Goal: Task Accomplishment & Management: Use online tool/utility

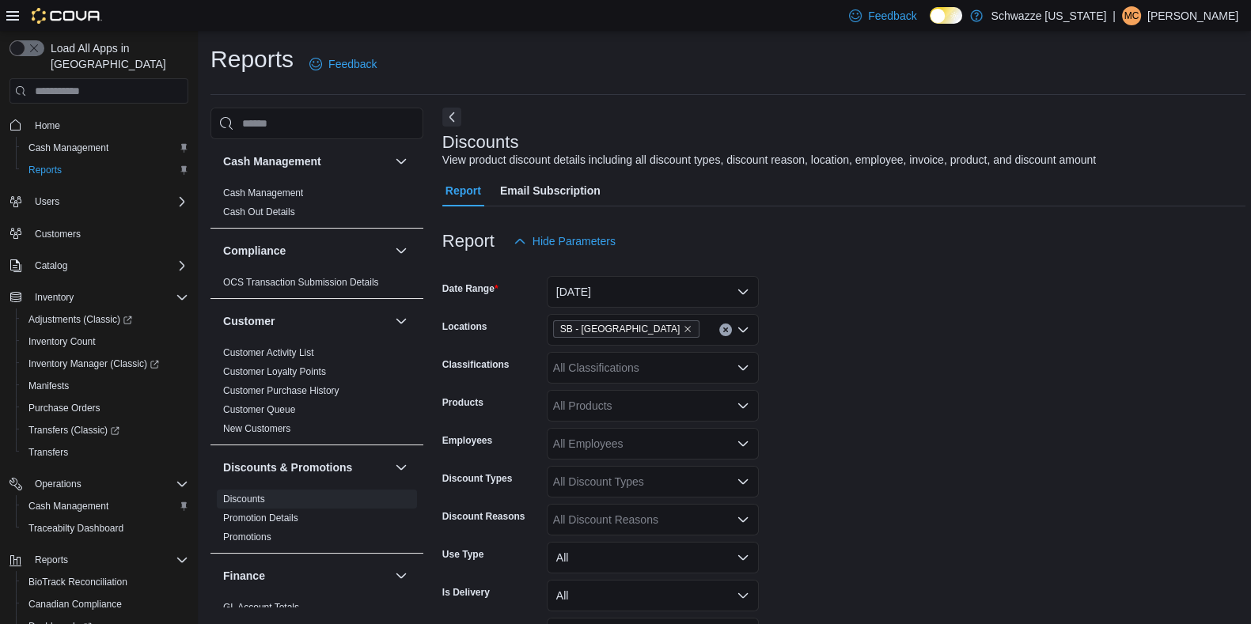
scroll to position [135, 0]
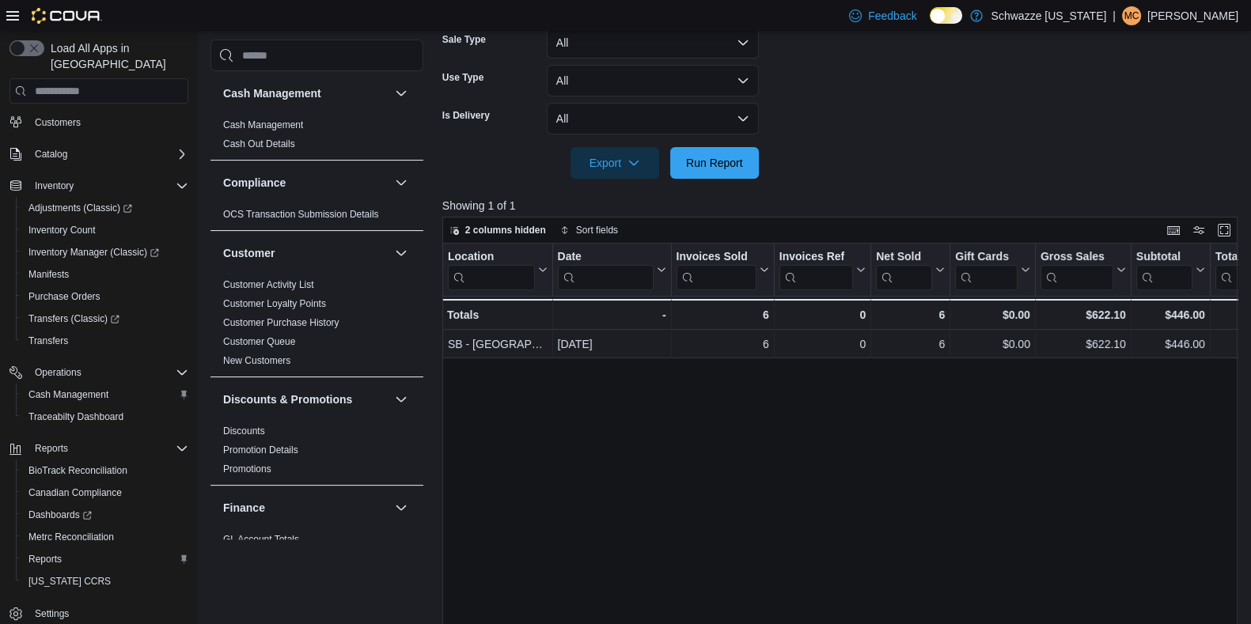
scroll to position [397, 0]
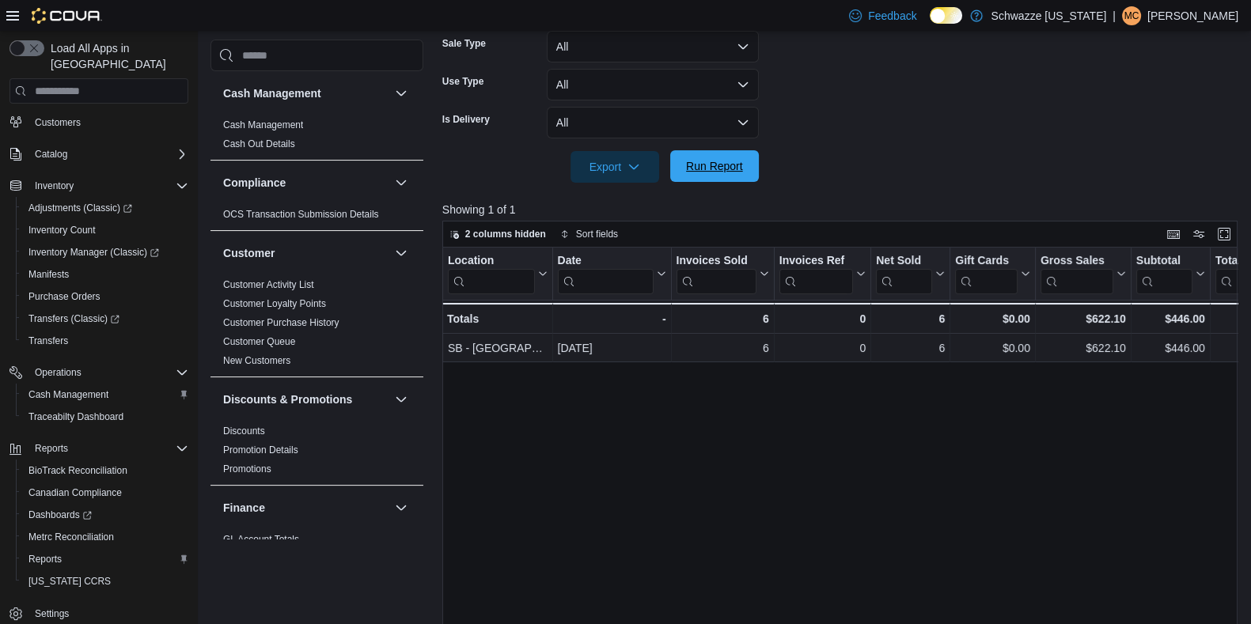
click at [744, 176] on span "Run Report" at bounding box center [715, 166] width 70 height 32
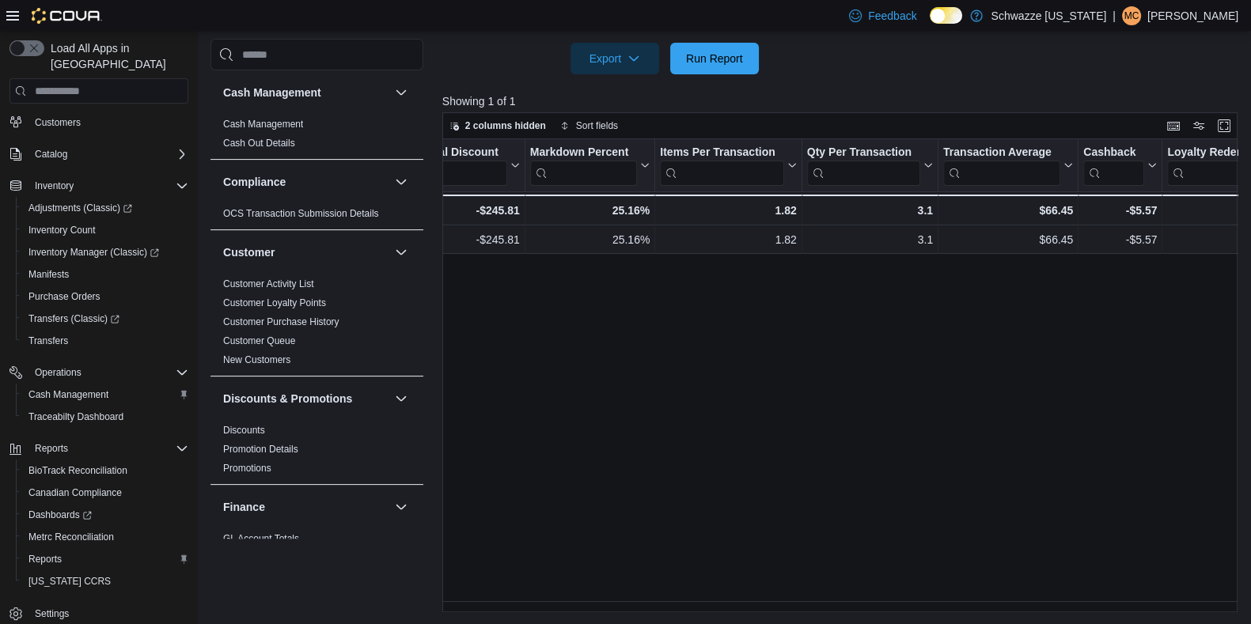
scroll to position [0, 1257]
click at [711, 55] on span "Run Report" at bounding box center [714, 58] width 57 height 16
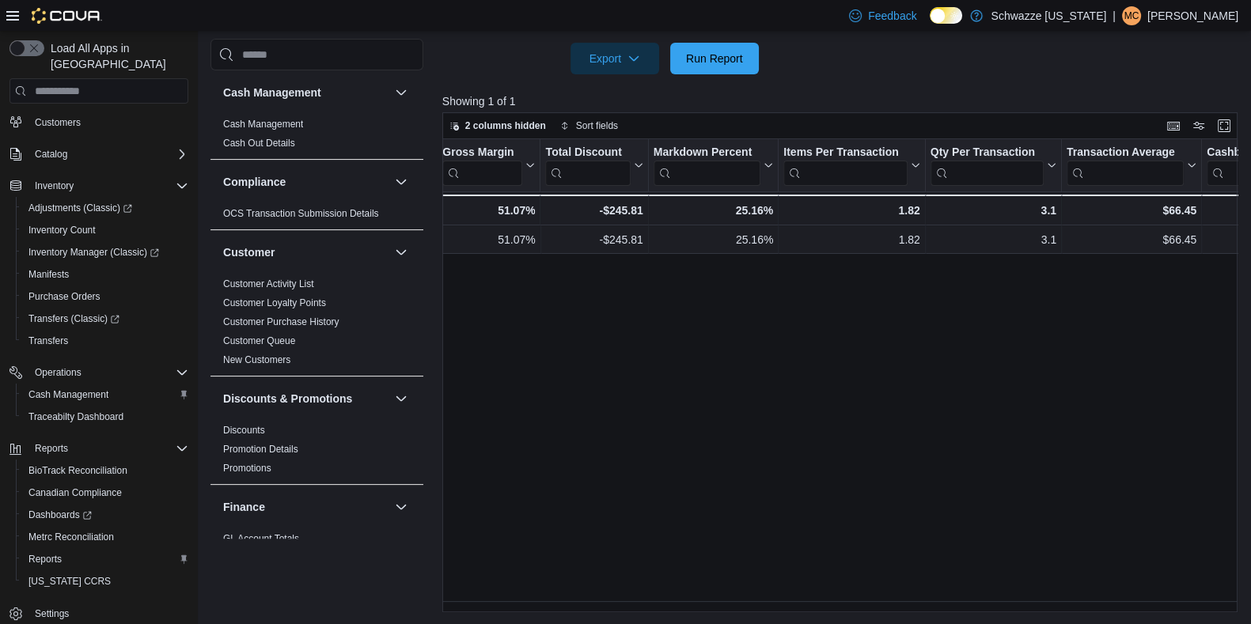
scroll to position [0, 1136]
click at [721, 47] on span "Run Report" at bounding box center [715, 58] width 70 height 32
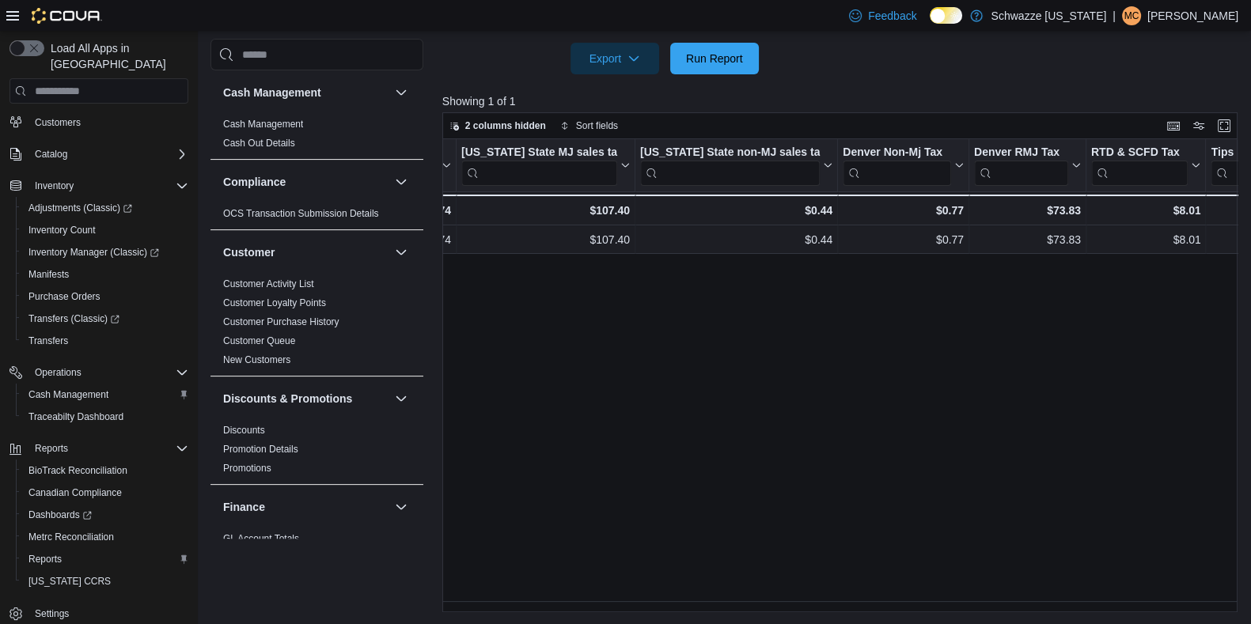
scroll to position [0, 2271]
click at [708, 78] on div at bounding box center [843, 83] width 803 height 19
click at [707, 69] on span "Run Report" at bounding box center [715, 58] width 70 height 32
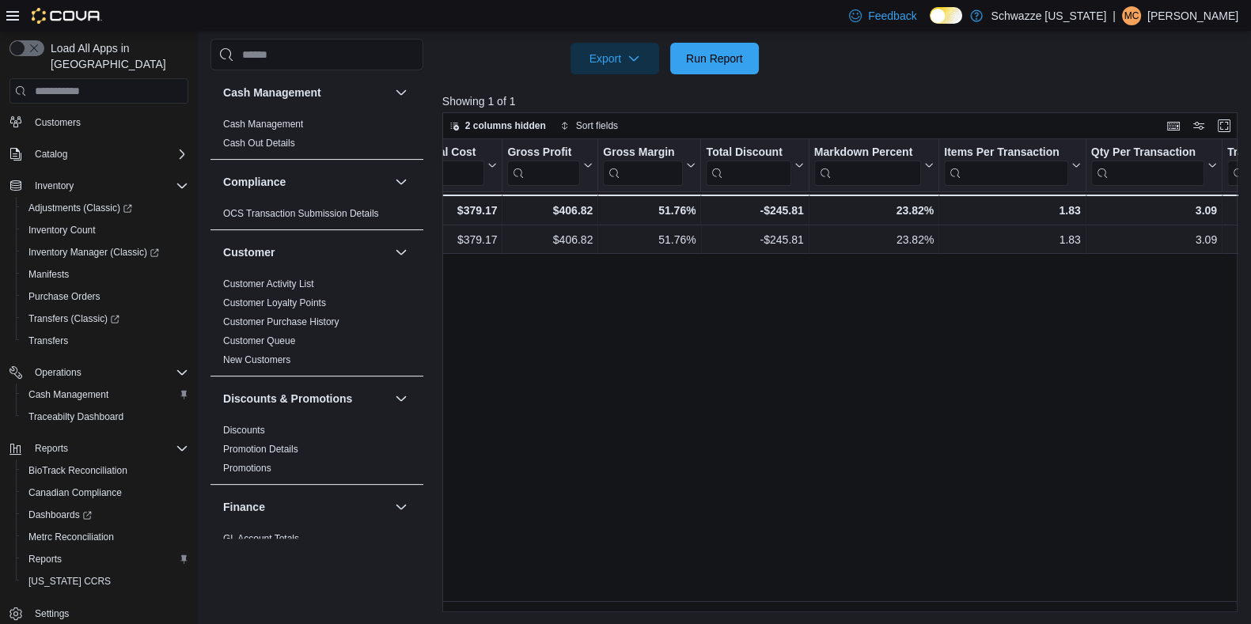
scroll to position [0, 1014]
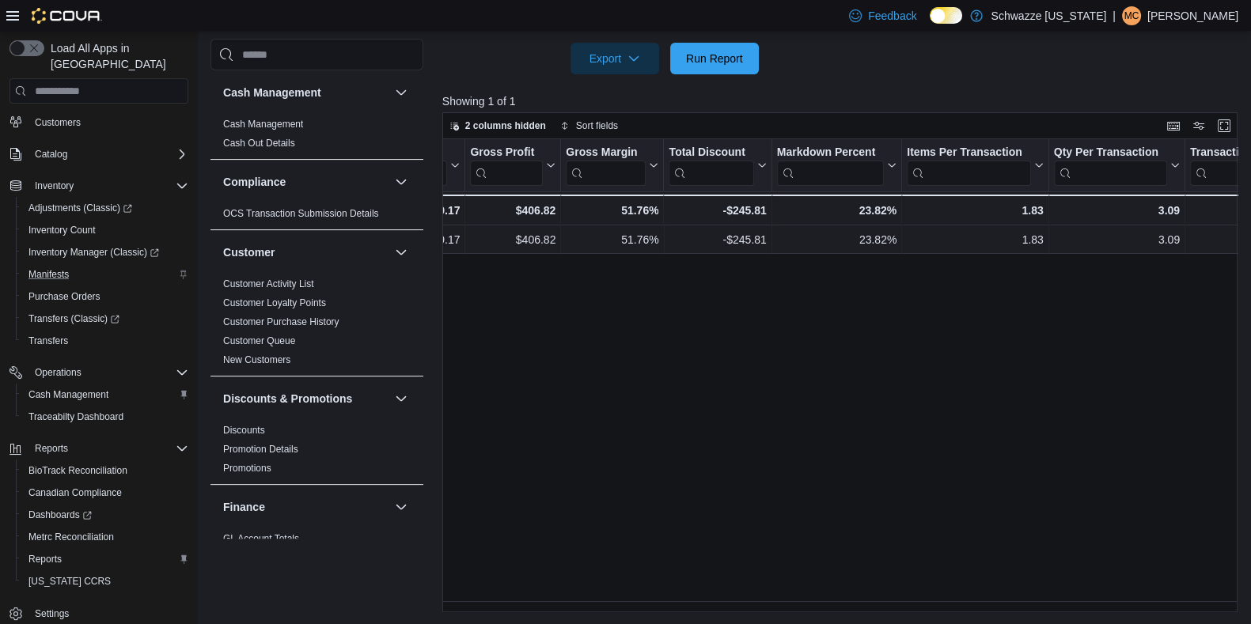
click at [85, 265] on div "Manifests" at bounding box center [105, 274] width 166 height 19
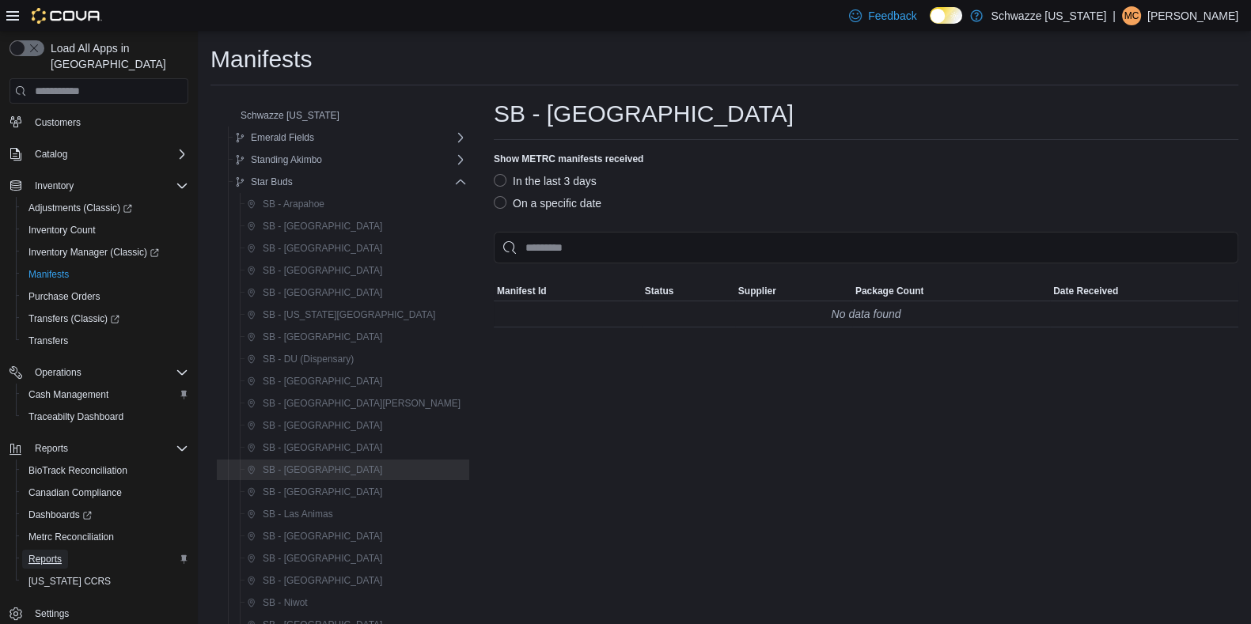
click at [50, 553] on span "Reports" at bounding box center [44, 559] width 33 height 13
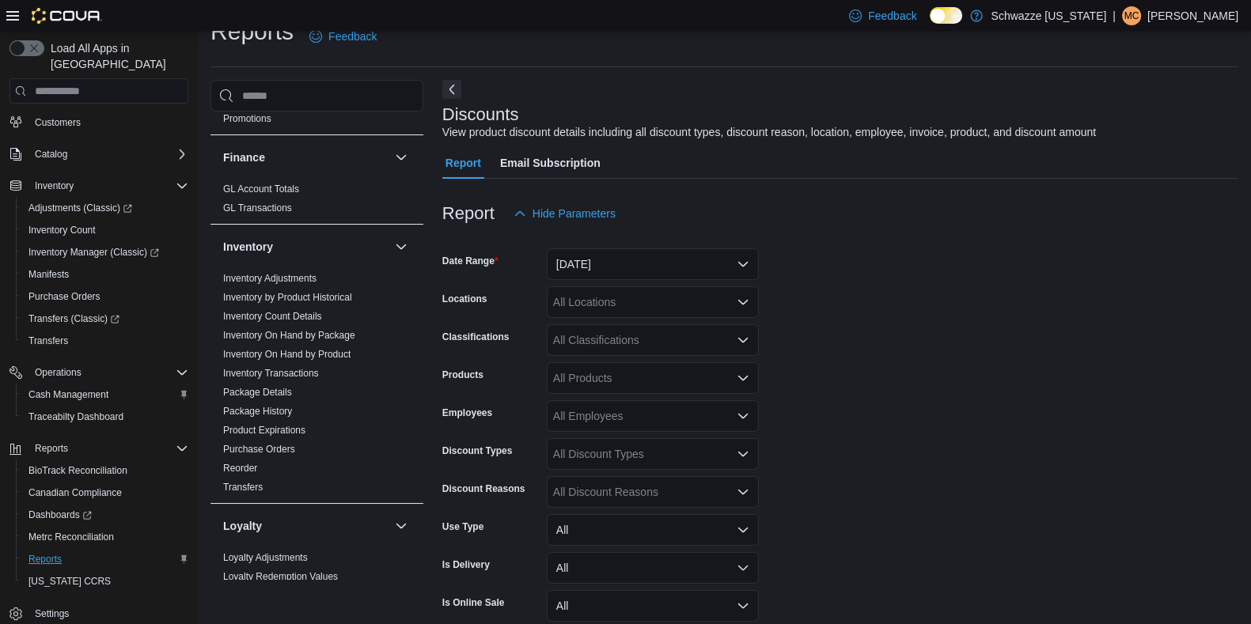
scroll to position [36, 0]
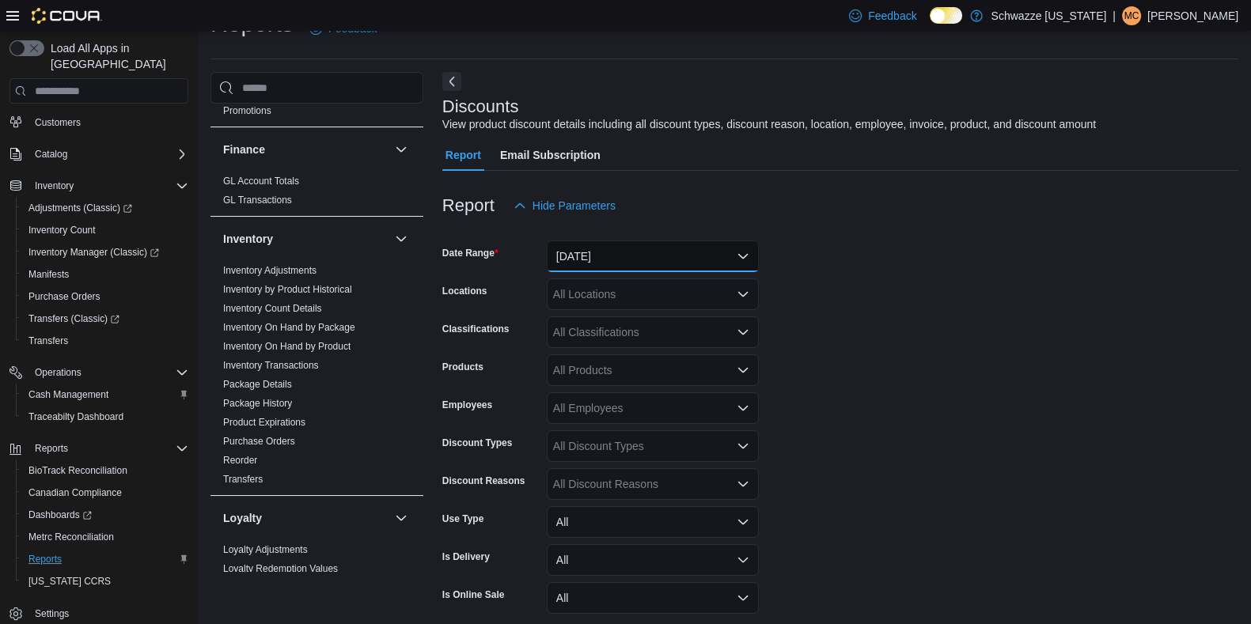
click at [598, 248] on button "[DATE]" at bounding box center [653, 257] width 212 height 32
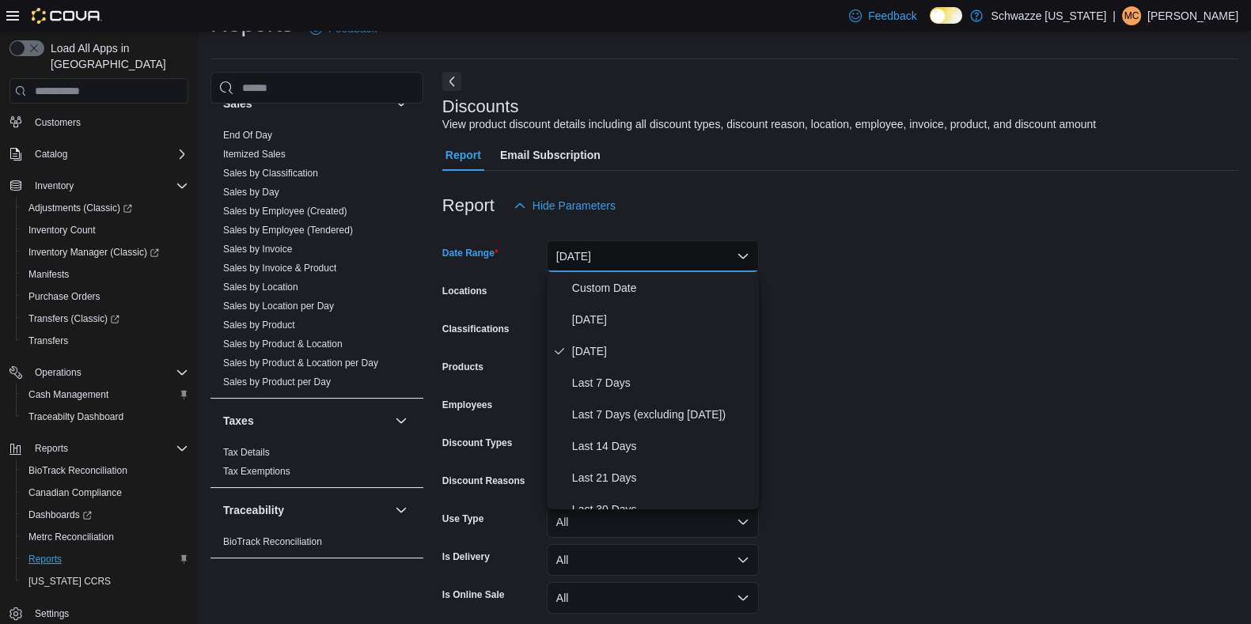
scroll to position [1060, 0]
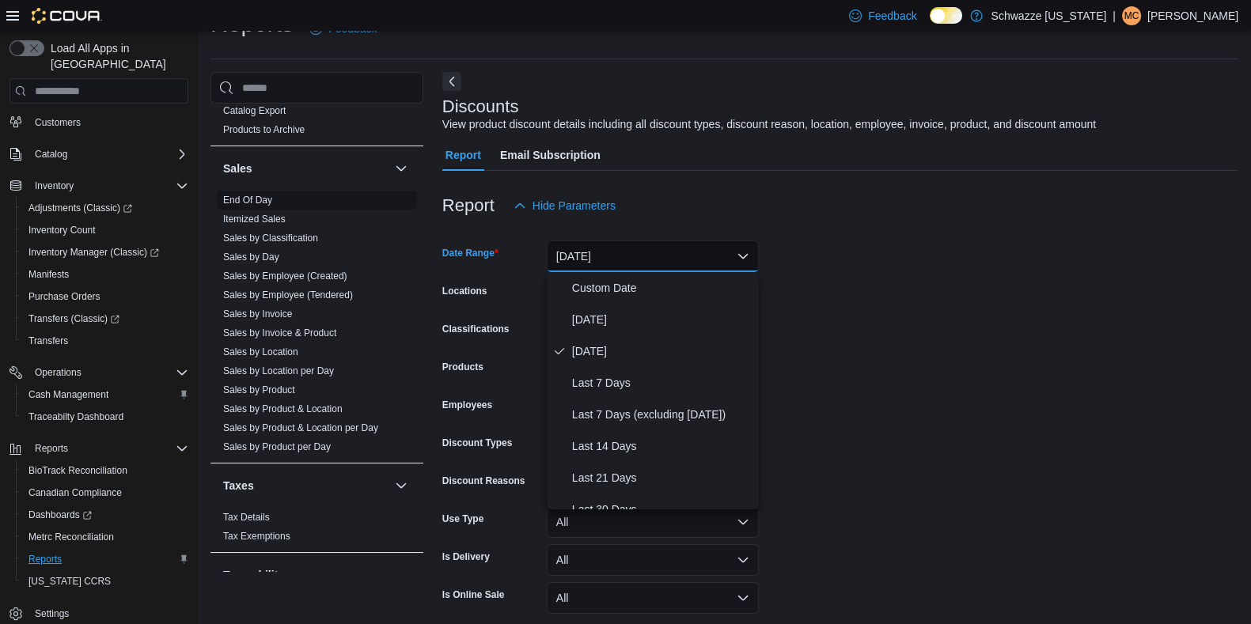
click at [253, 195] on link "End Of Day" at bounding box center [247, 200] width 49 height 11
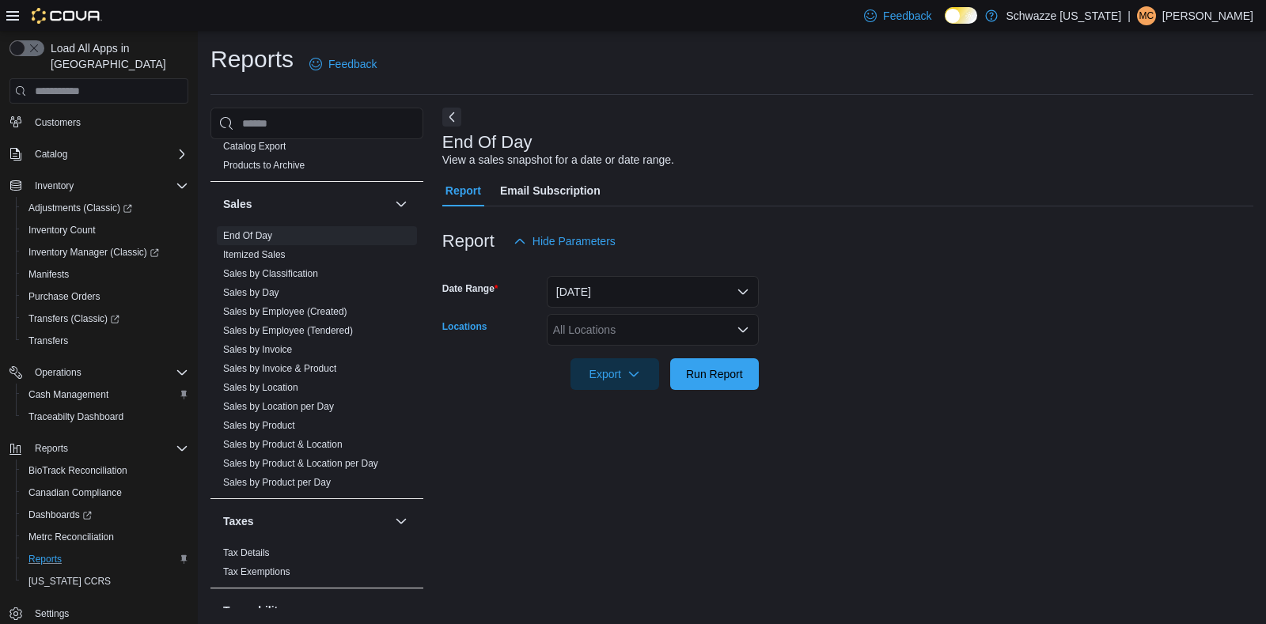
click at [756, 322] on div "All Locations" at bounding box center [653, 330] width 212 height 32
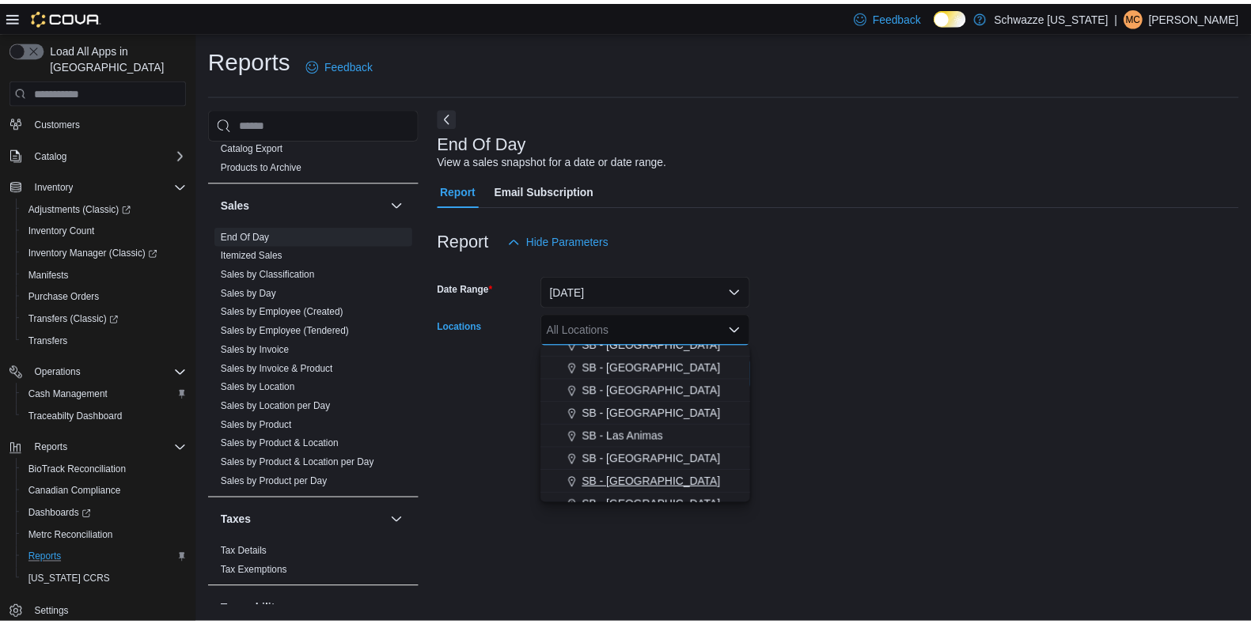
scroll to position [467, 0]
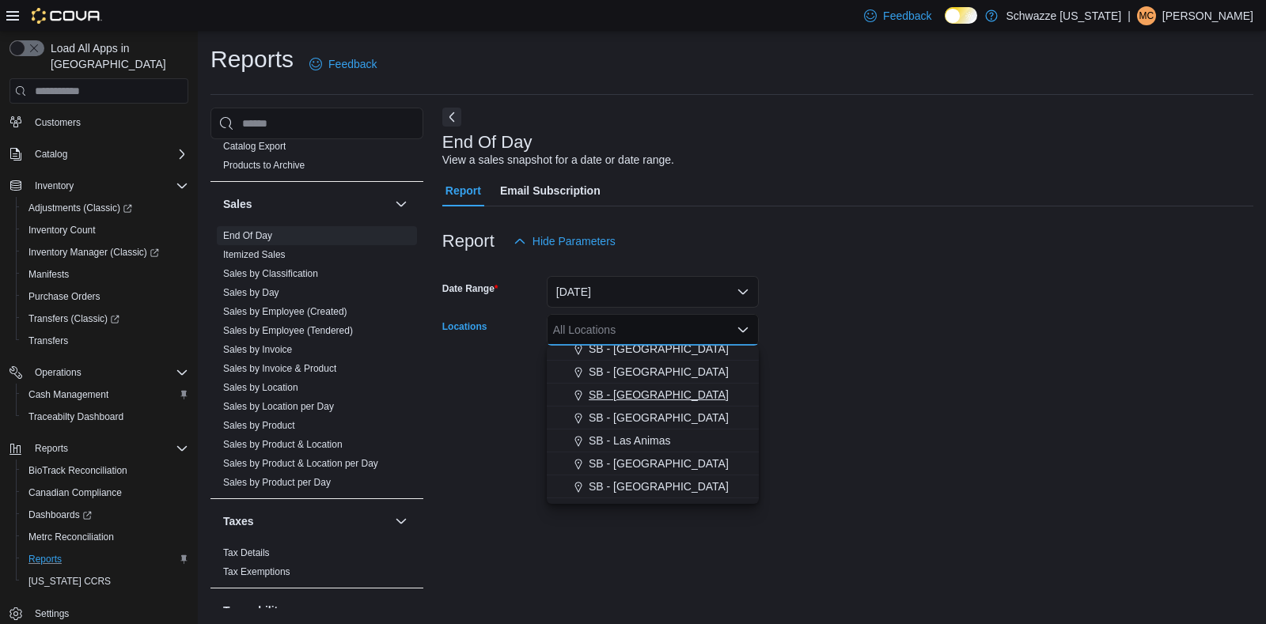
click at [659, 393] on span "SB - [GEOGRAPHIC_DATA]" at bounding box center [659, 395] width 140 height 16
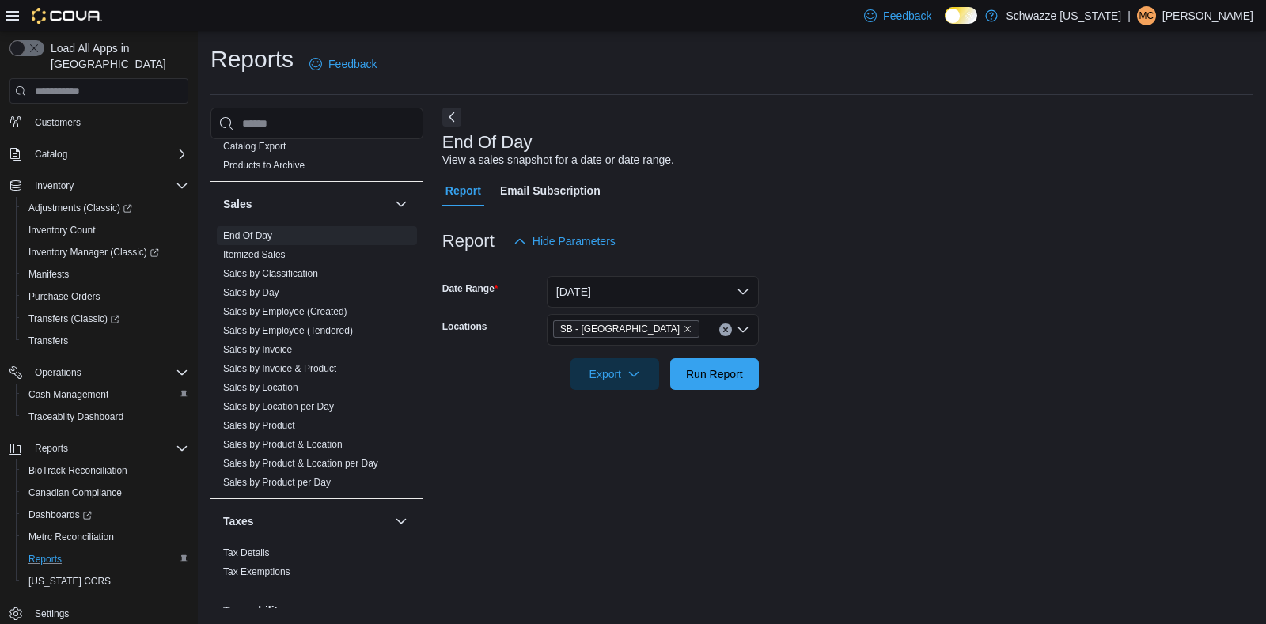
click at [806, 362] on form "Date Range [DATE] Locations SB - Highlands Export Run Report" at bounding box center [847, 323] width 811 height 133
click at [740, 377] on span "Run Report" at bounding box center [714, 374] width 57 height 16
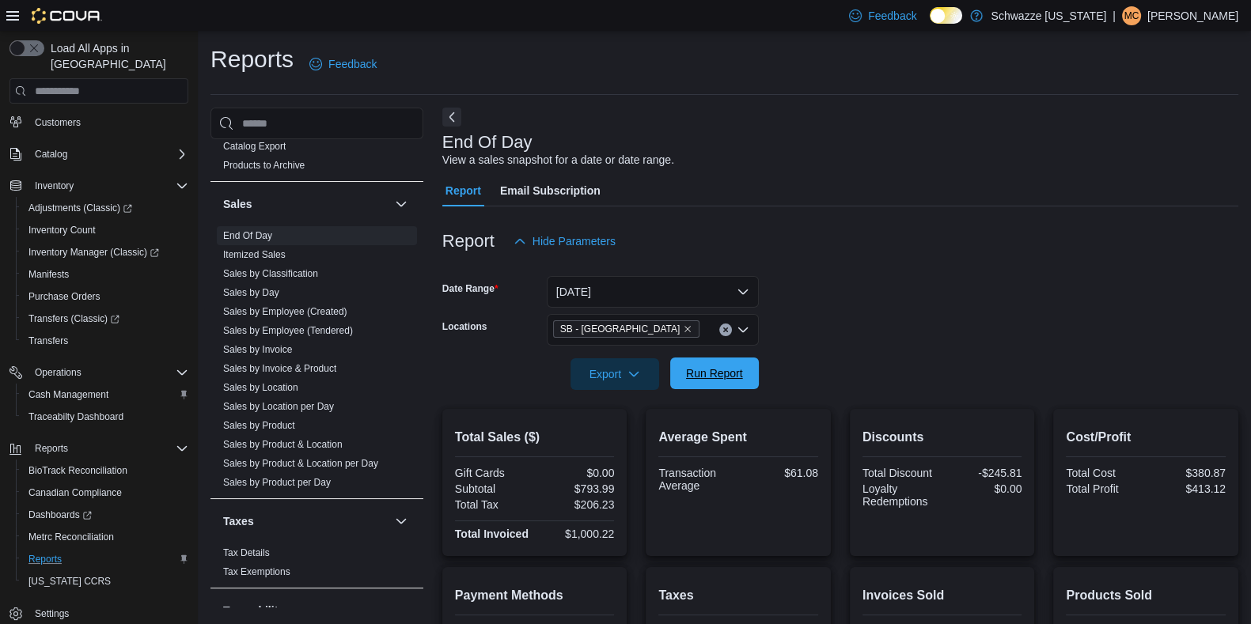
click at [712, 383] on span "Run Report" at bounding box center [715, 374] width 70 height 32
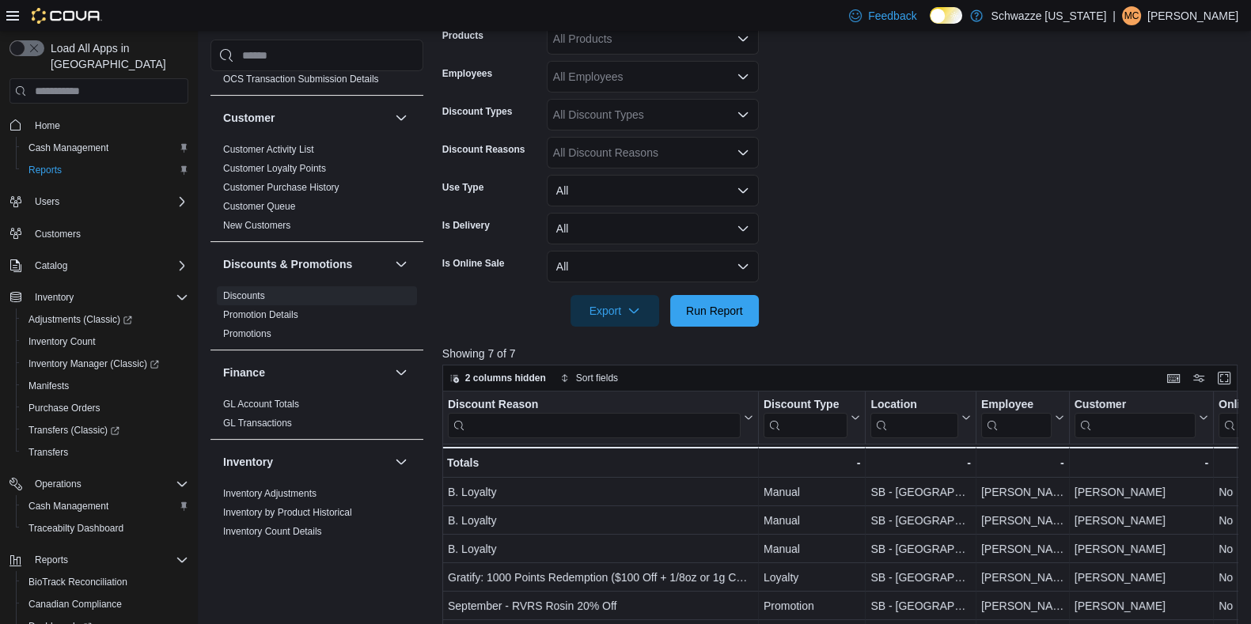
scroll to position [367, 0]
click at [692, 322] on span "Run Report" at bounding box center [715, 310] width 70 height 32
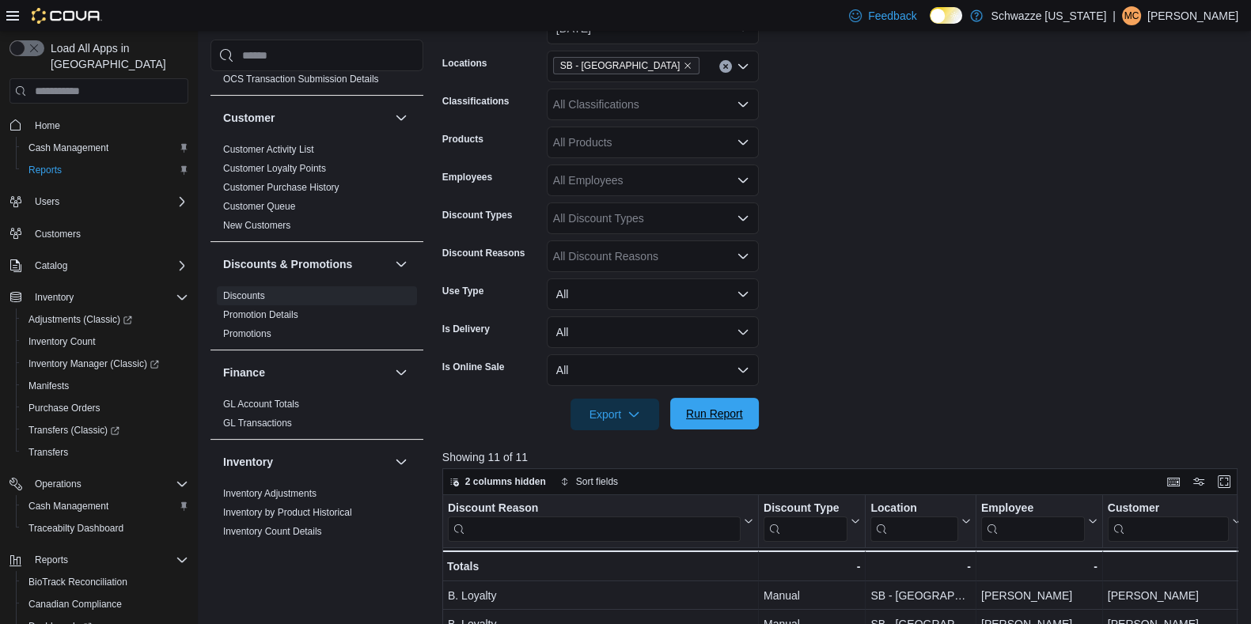
scroll to position [260, 0]
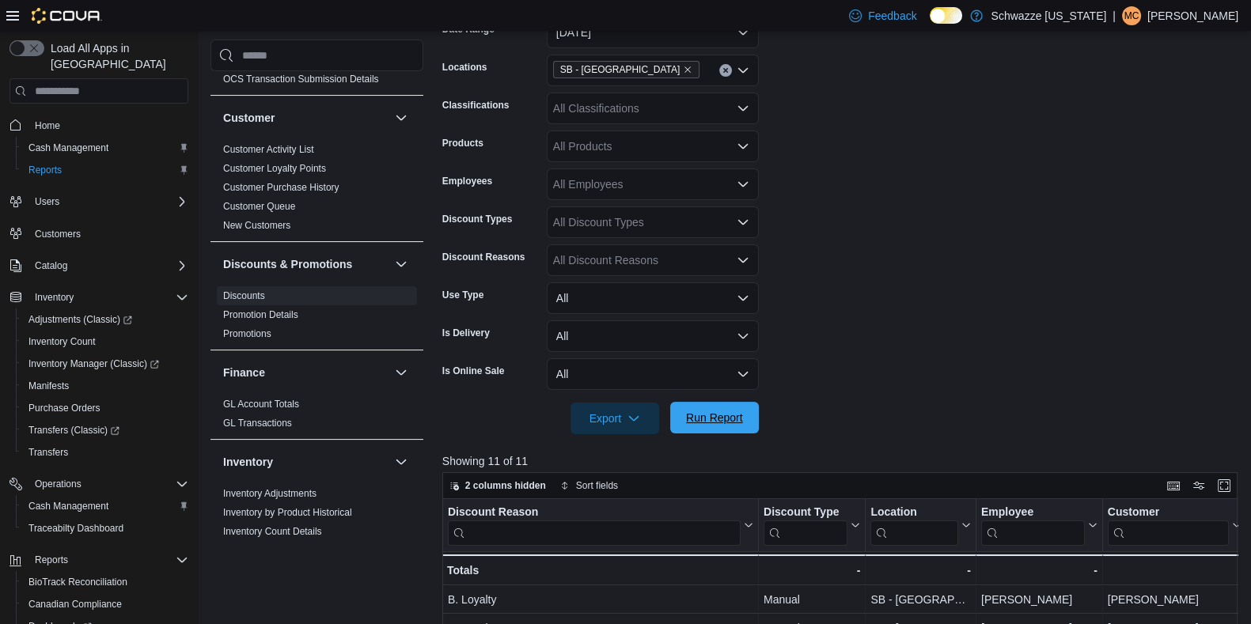
click at [716, 427] on span "Run Report" at bounding box center [715, 418] width 70 height 32
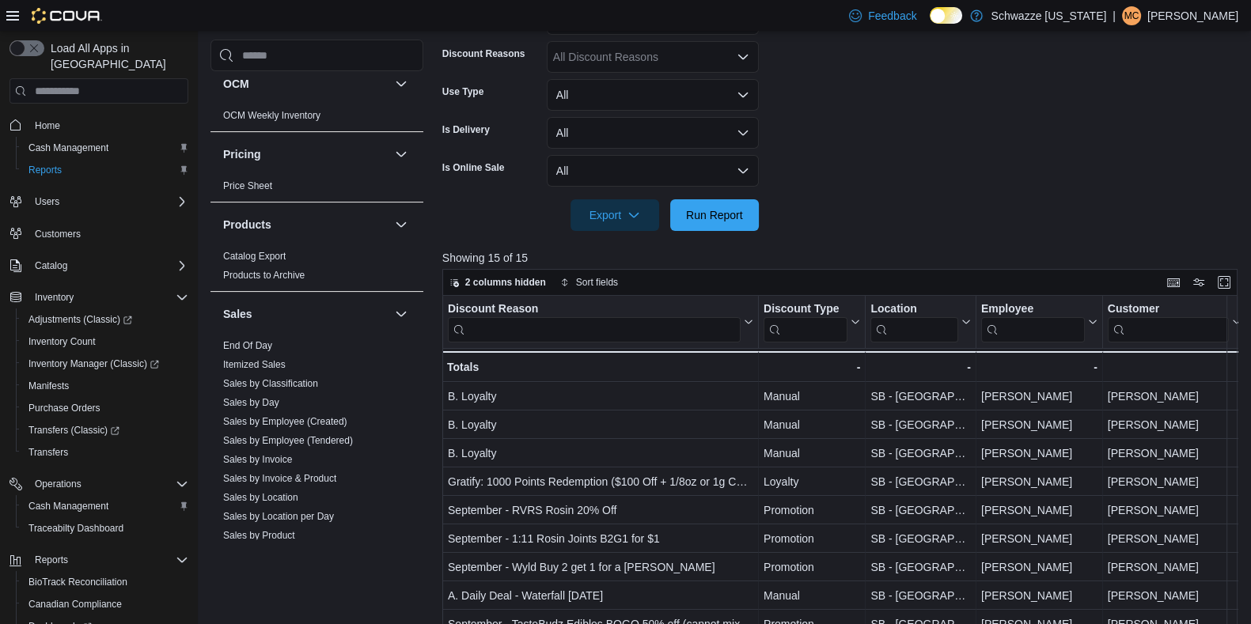
scroll to position [883, 0]
click at [264, 341] on link "End Of Day" at bounding box center [247, 344] width 49 height 11
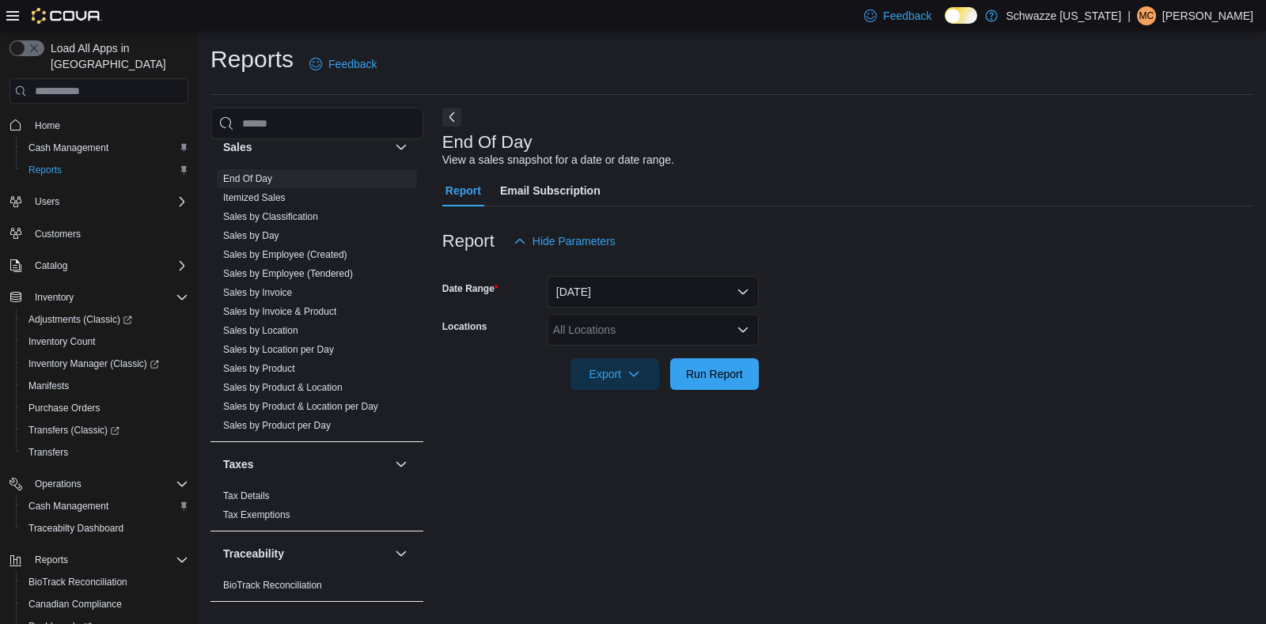
scroll to position [1125, 0]
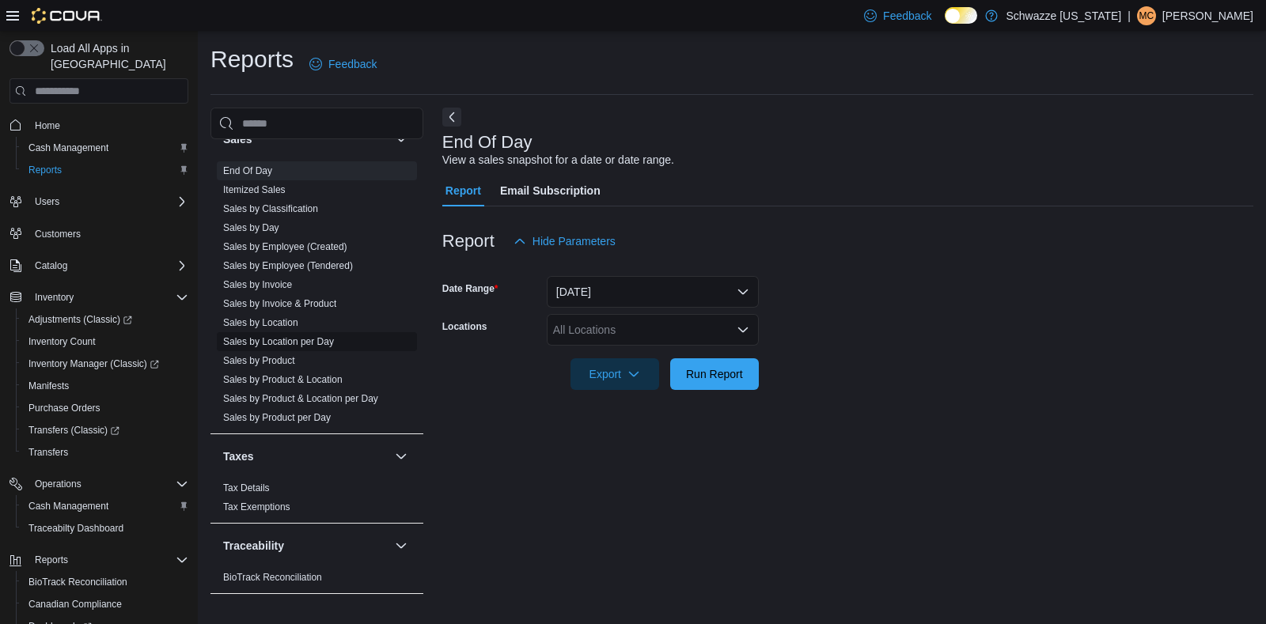
click at [332, 338] on link "Sales by Location per Day" at bounding box center [278, 341] width 111 height 11
